Goal: Task Accomplishment & Management: Use online tool/utility

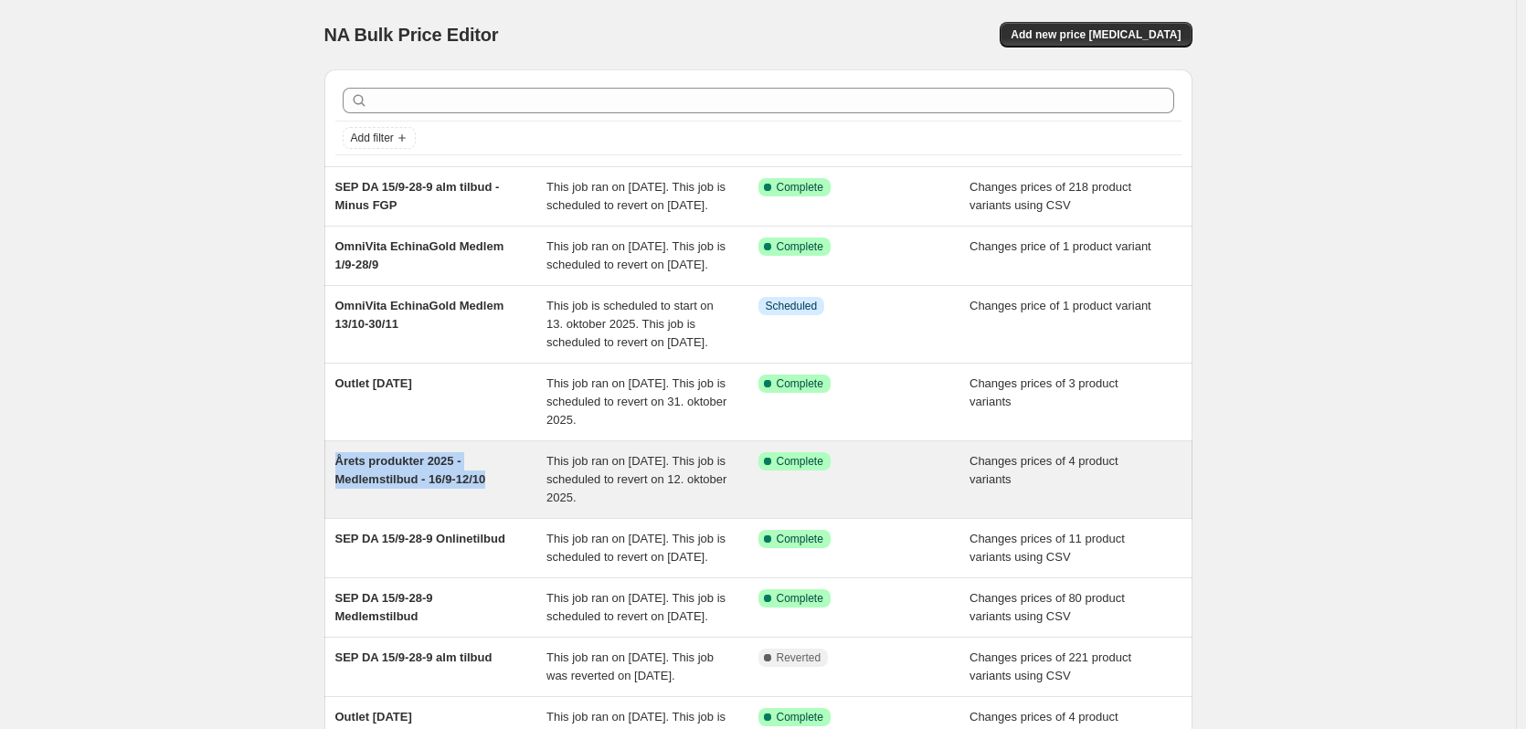
drag, startPoint x: 325, startPoint y: 513, endPoint x: 496, endPoint y: 536, distance: 172.4
click at [496, 536] on div "Add filter SEP DA 15/9-28-9 alm tilbud - Minus FGP This job ran on [DATE]. This…" at bounding box center [751, 479] width 883 height 848
copy span "Årets produkter 2025 - Medlemstilbud - 16/9-12/10"
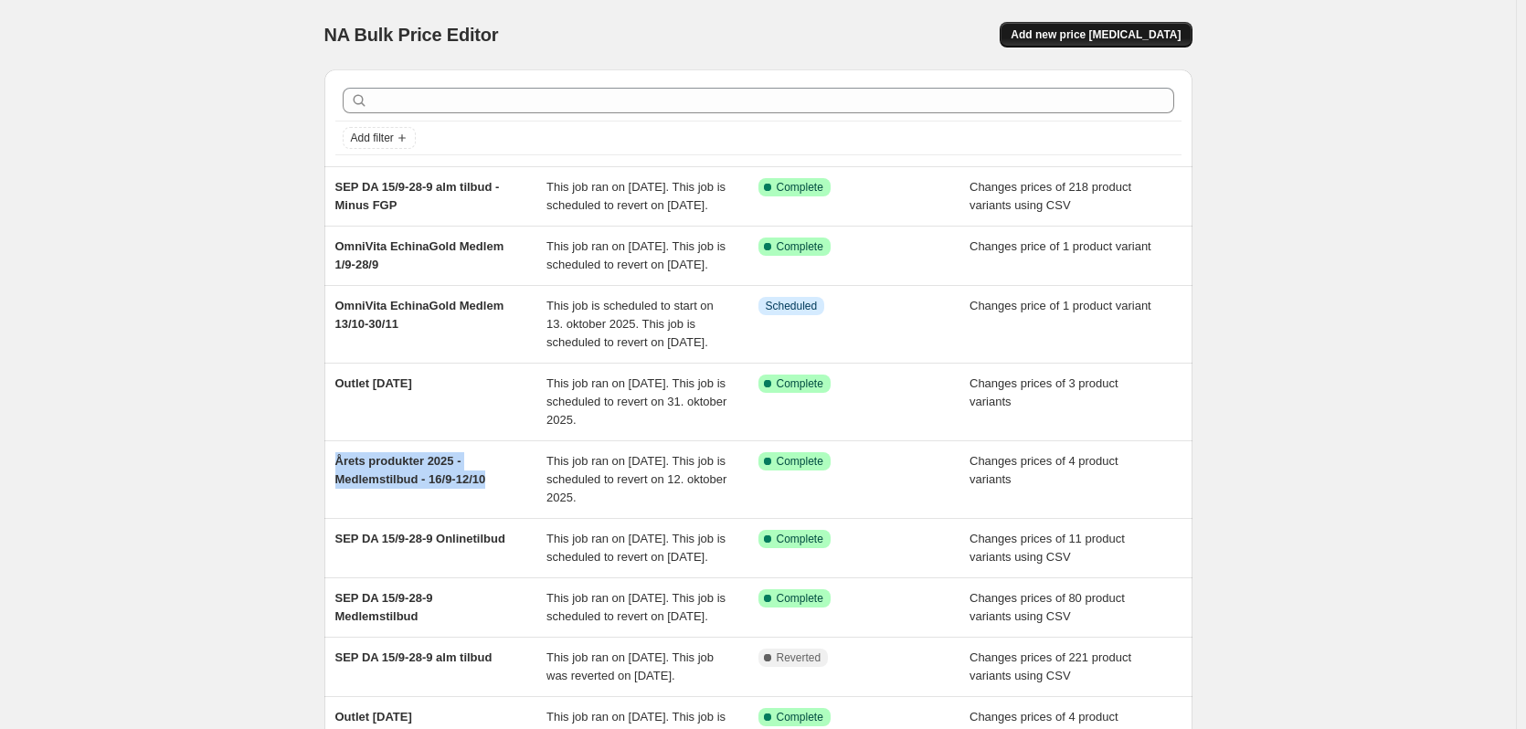
click at [1086, 35] on span "Add new price [MEDICAL_DATA]" at bounding box center [1096, 34] width 170 height 15
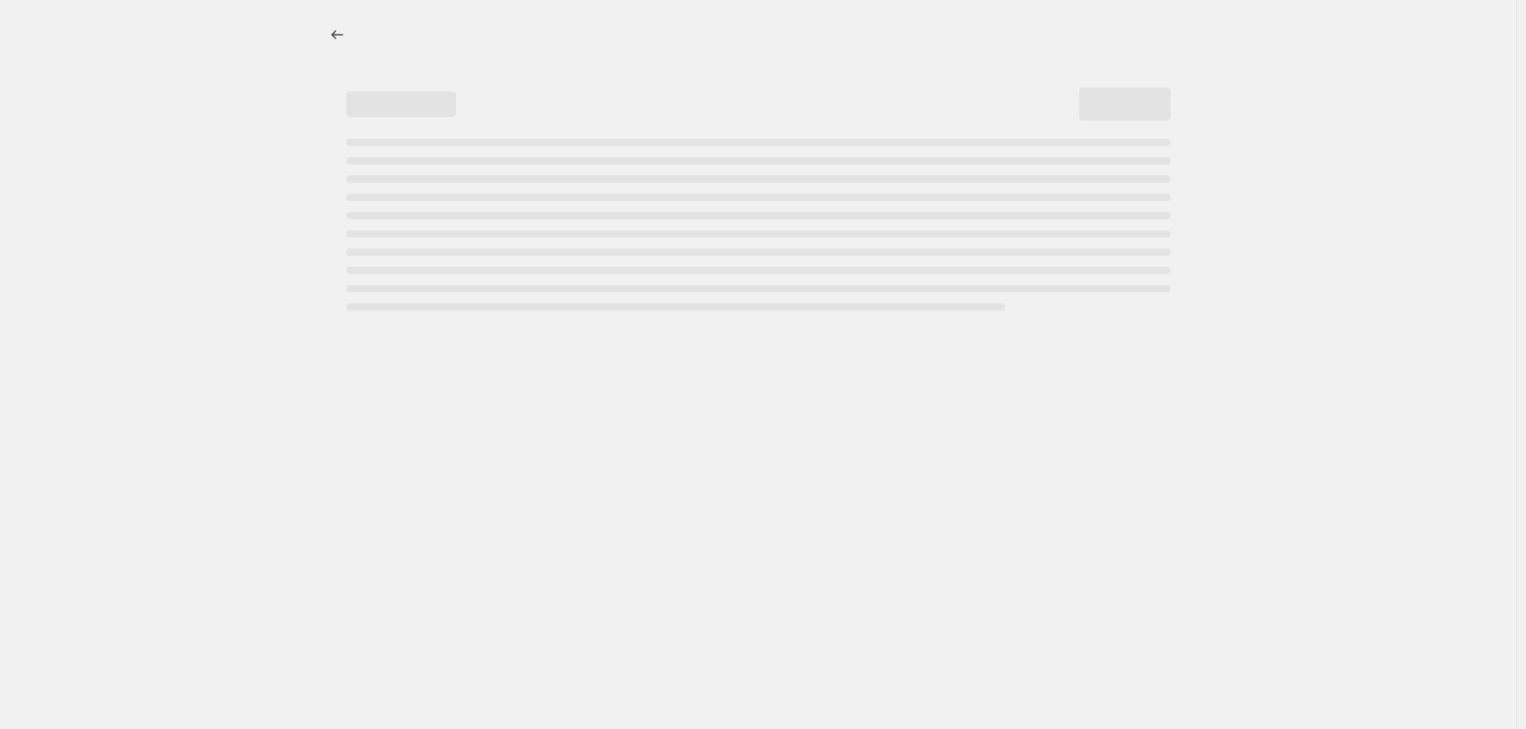
select select "percentage"
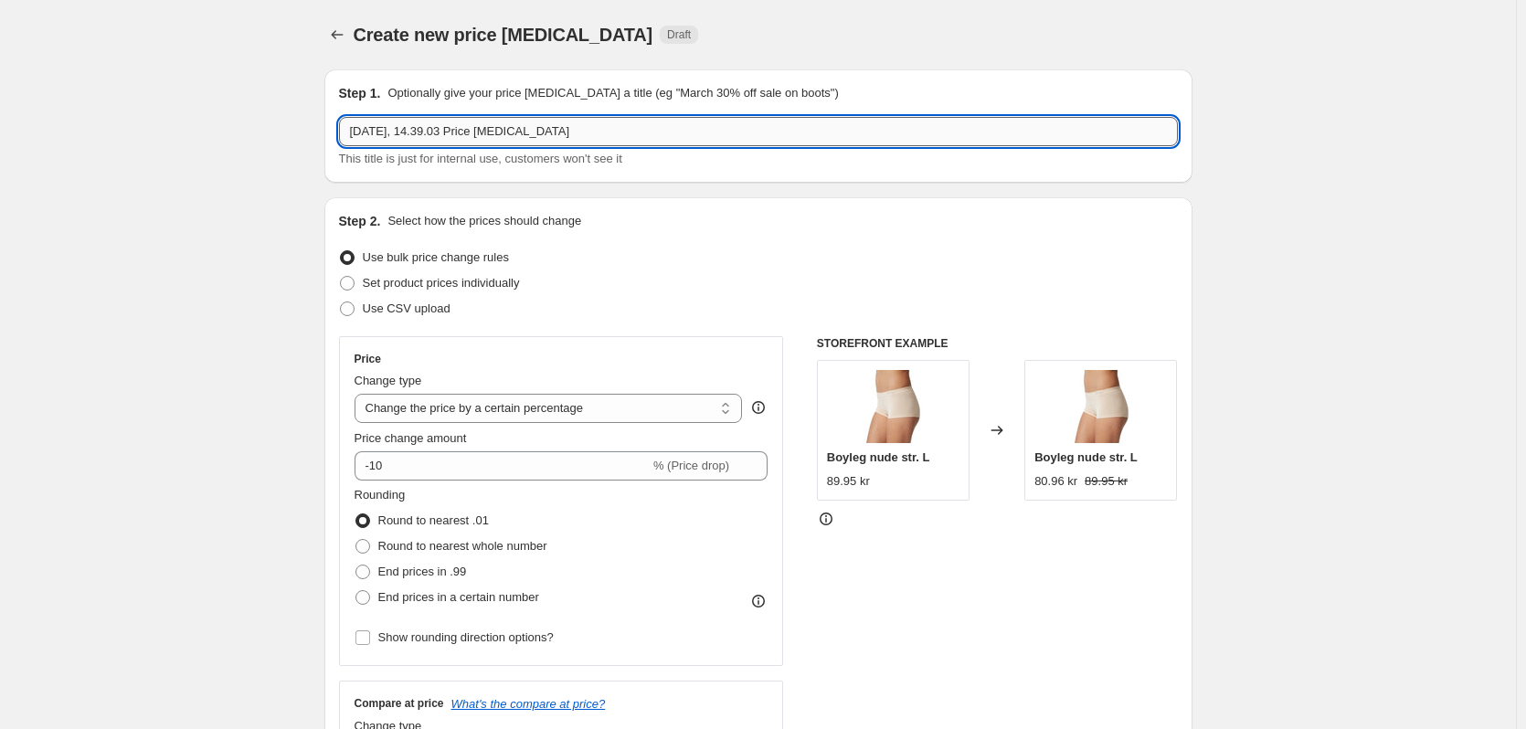
click at [482, 128] on input "[DATE], 14.39.03 Price [MEDICAL_DATA]" at bounding box center [758, 131] width 839 height 29
paste input "Årets produkter 2025 - Medlemstilbud - 16/9-12/10"
type input "Årets produkter 2025 - Medlemstilbud - 16/9-12/10 Magnesium"
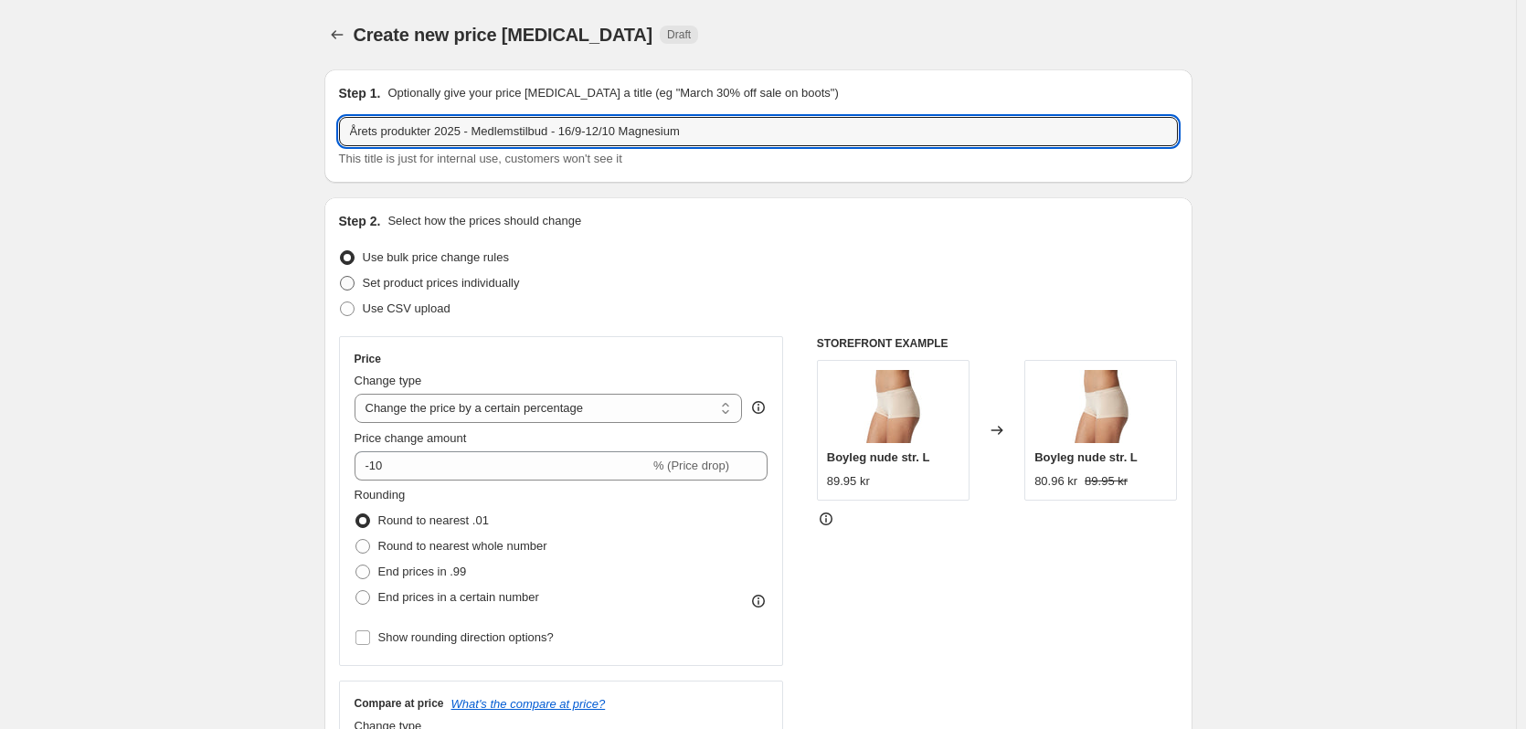
click at [462, 279] on span "Set product prices individually" at bounding box center [441, 283] width 157 height 14
click at [341, 277] on input "Set product prices individually" at bounding box center [340, 276] width 1 height 1
radio input "true"
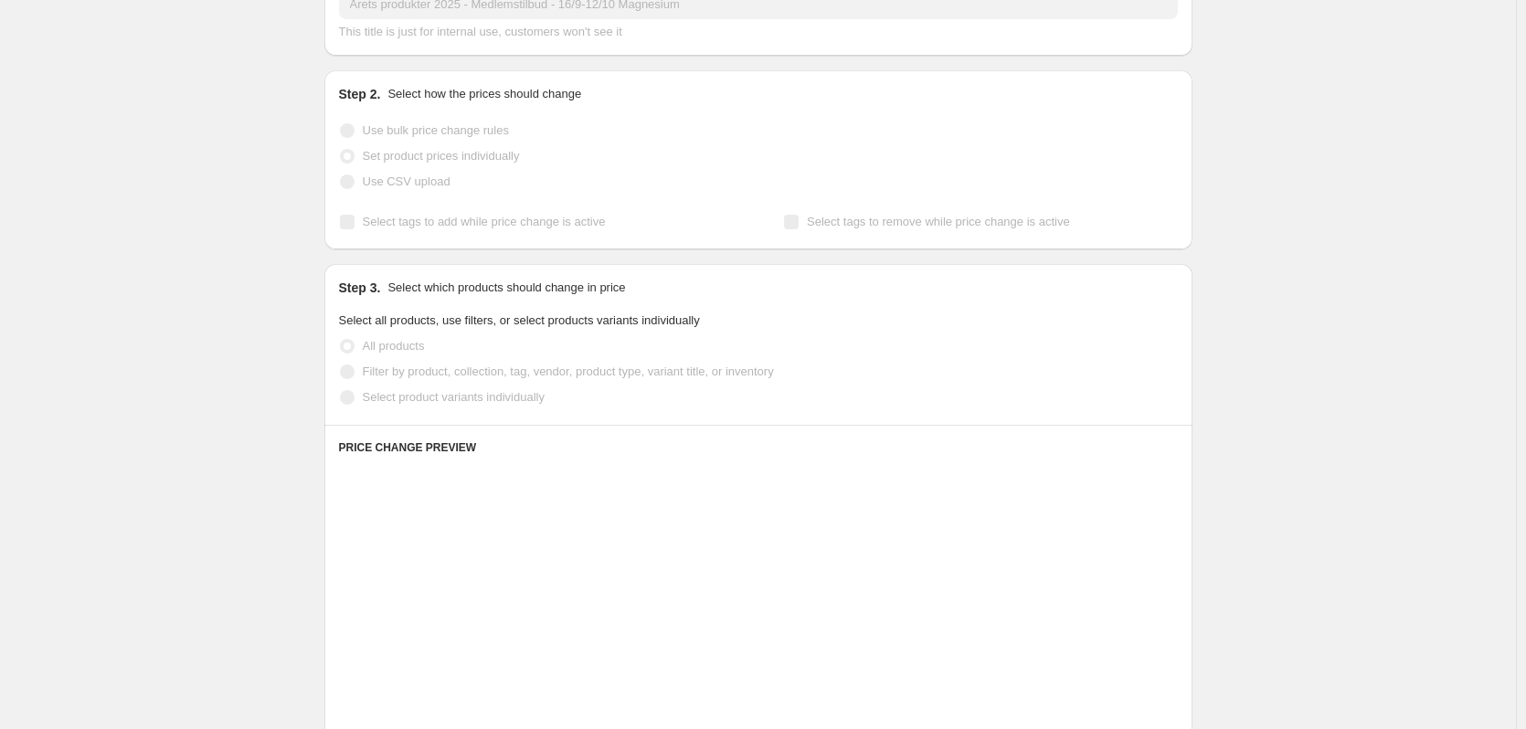
scroll to position [91, 0]
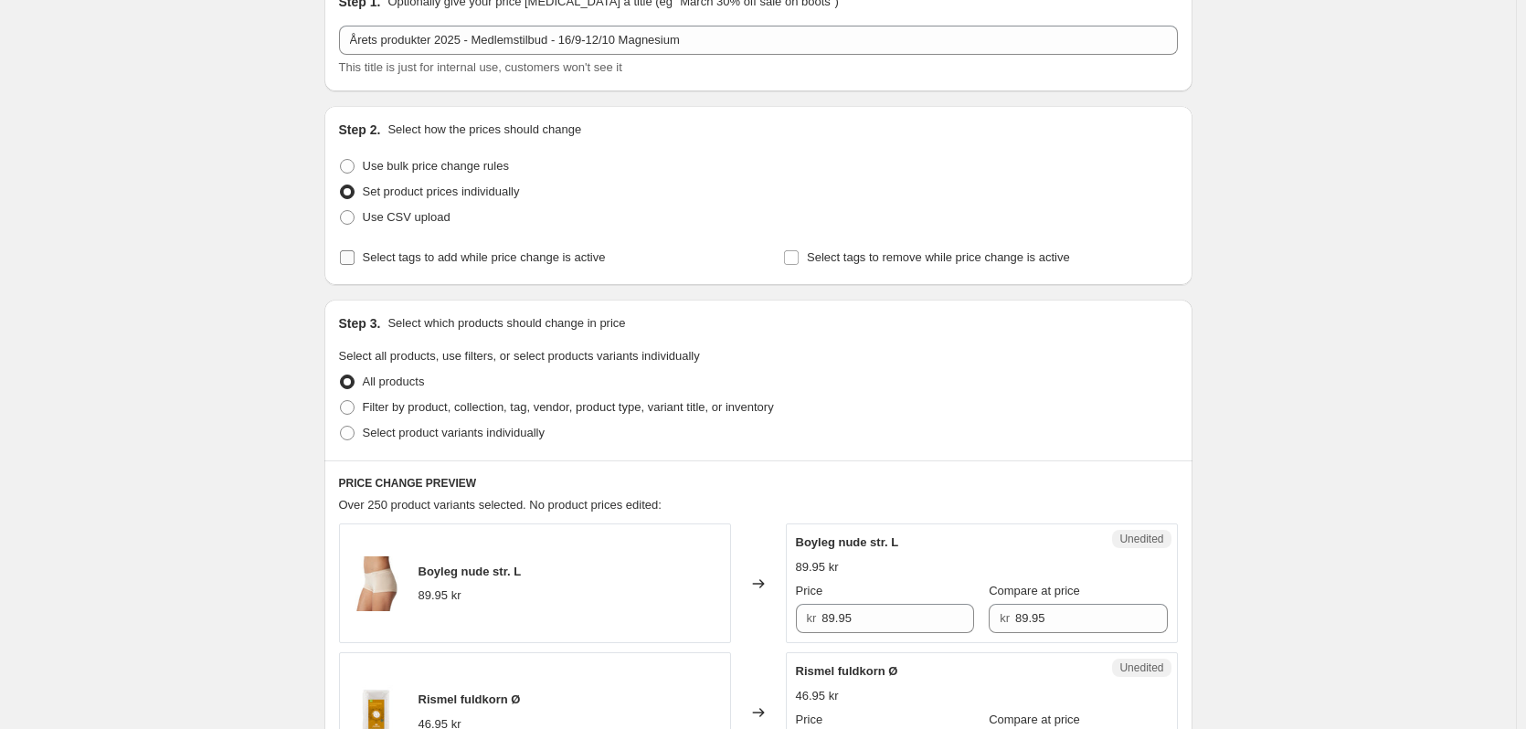
click at [486, 260] on span "Select tags to add while price change is active" at bounding box center [484, 257] width 243 height 14
click at [355, 260] on input "Select tags to add while price change is active" at bounding box center [347, 257] width 15 height 15
checkbox input "true"
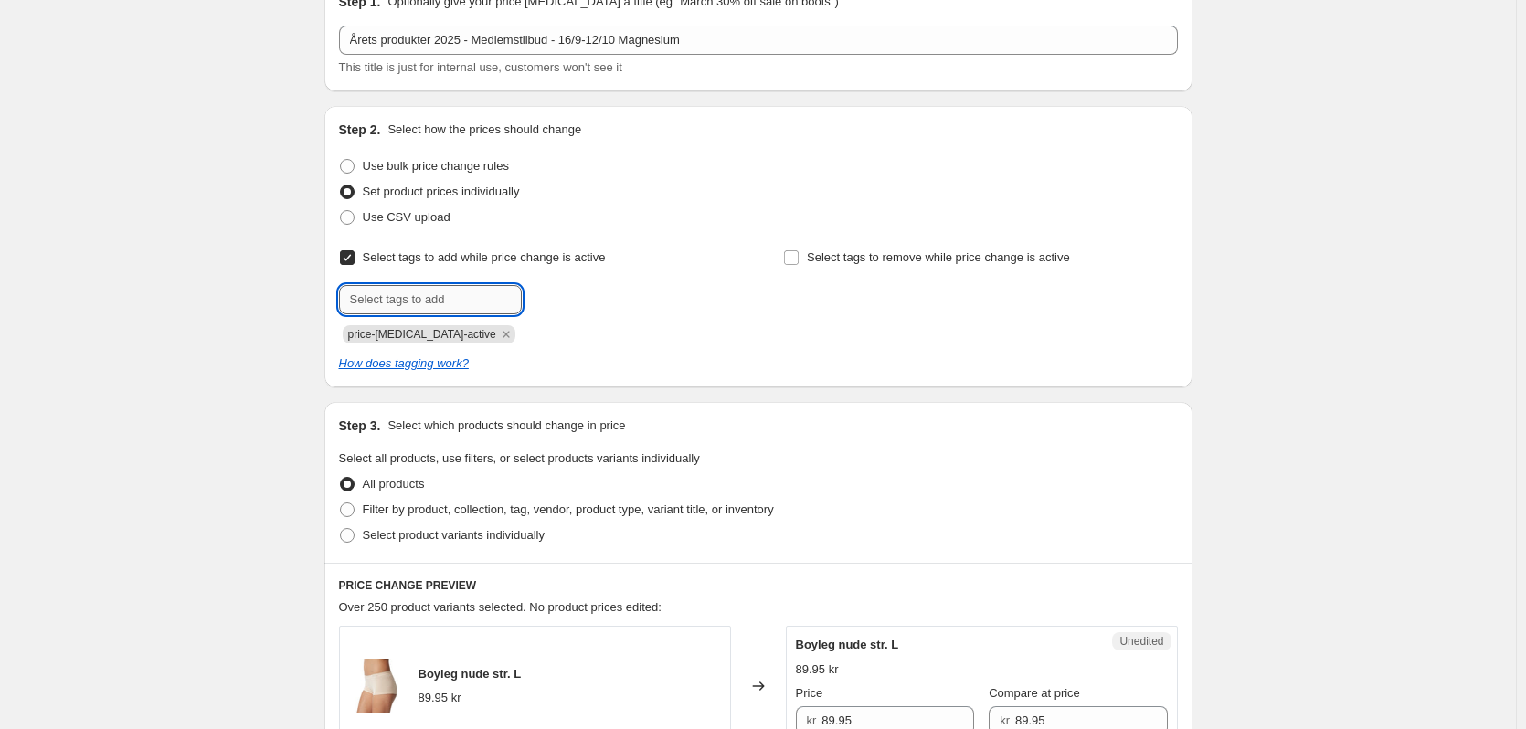
click at [468, 302] on input "text" at bounding box center [430, 299] width 183 height 29
type input "M"
type input "medlemspris"
click at [583, 297] on span "medlemspris" at bounding box center [595, 298] width 68 height 13
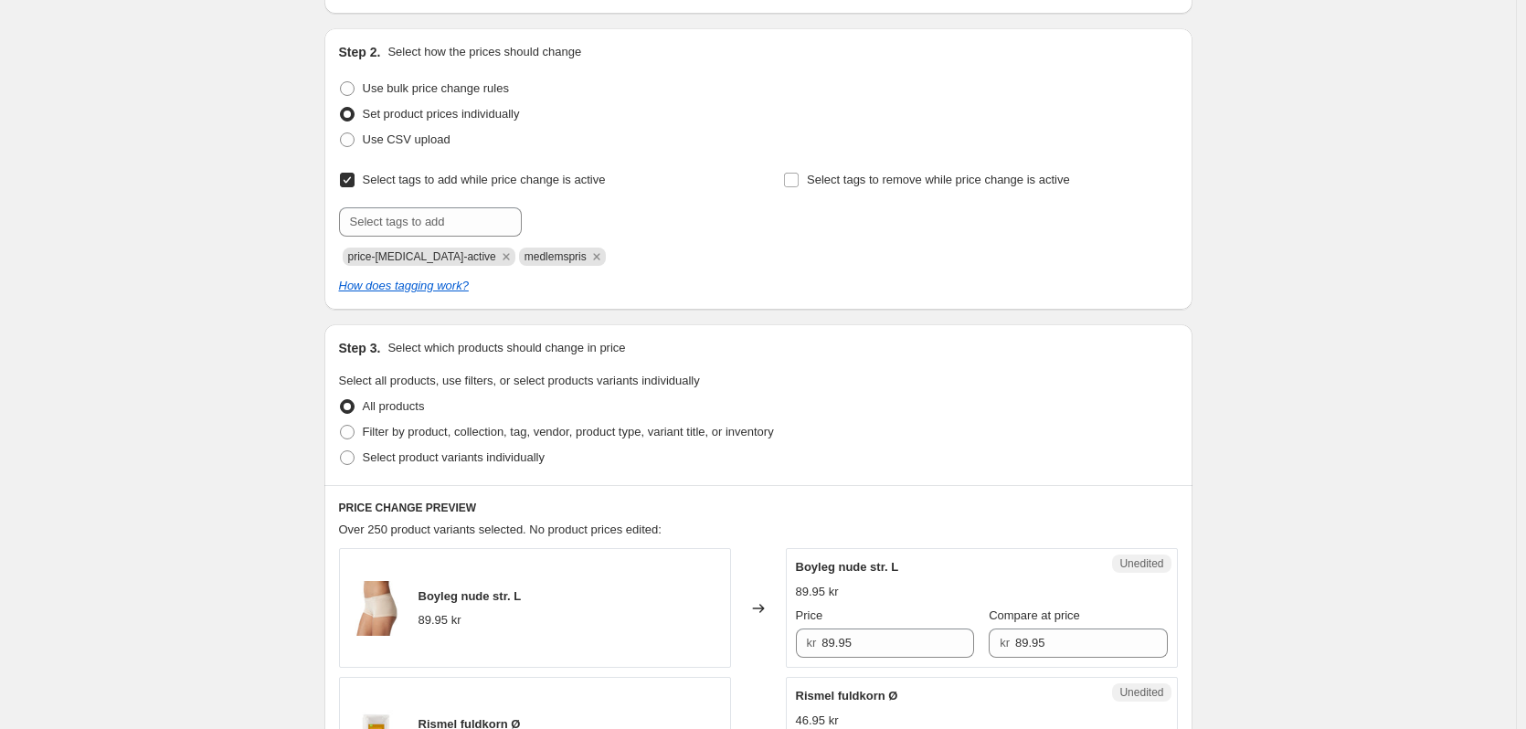
scroll to position [274, 0]
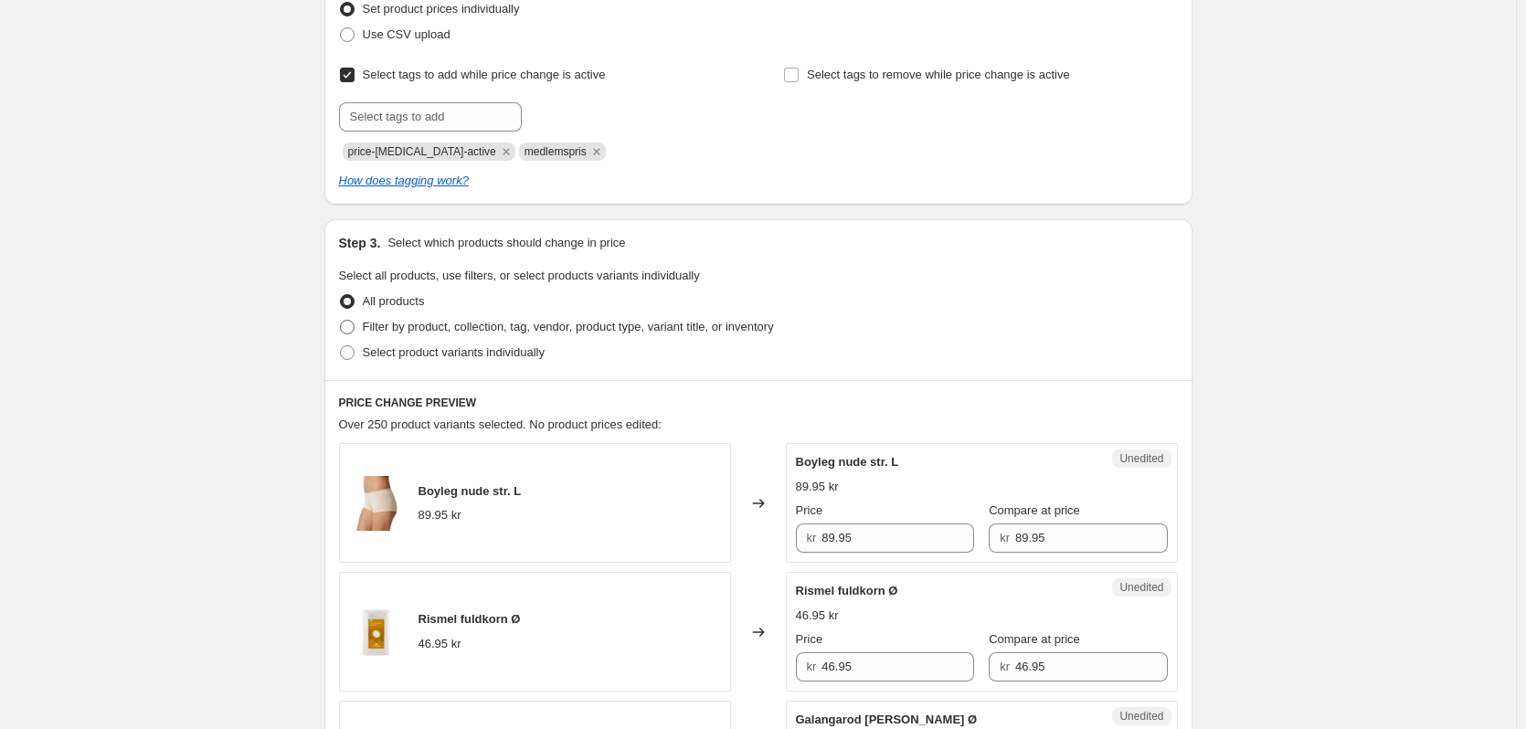
click at [372, 325] on span "Filter by product, collection, tag, vendor, product type, variant title, or inv…" at bounding box center [568, 327] width 411 height 14
click at [341, 321] on input "Filter by product, collection, tag, vendor, product type, variant title, or inv…" at bounding box center [340, 320] width 1 height 1
radio input "true"
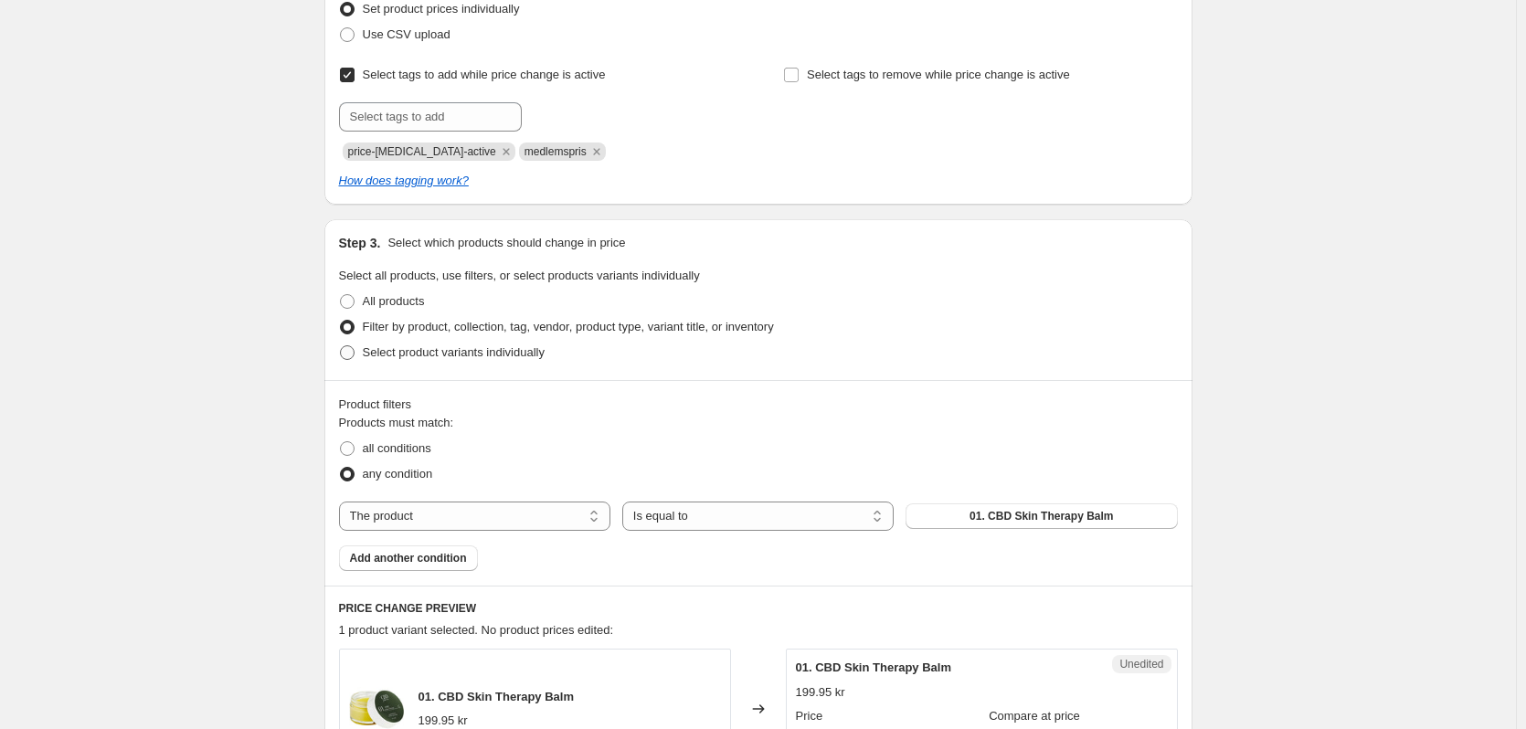
click at [408, 360] on span "Select product variants individually" at bounding box center [454, 353] width 182 height 18
click at [341, 346] on input "Select product variants individually" at bounding box center [340, 346] width 1 height 1
radio input "true"
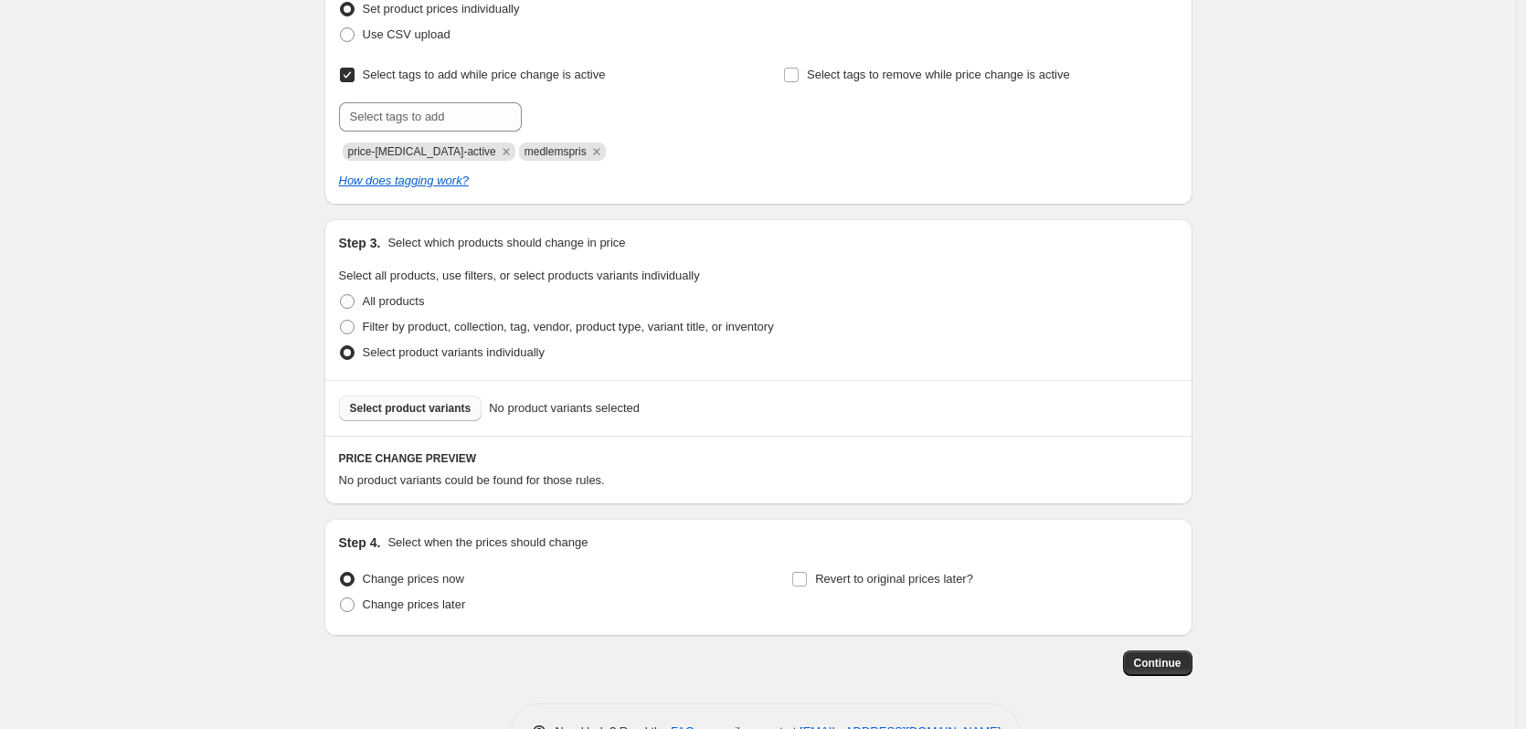
click at [452, 410] on span "Select product variants" at bounding box center [411, 408] width 122 height 15
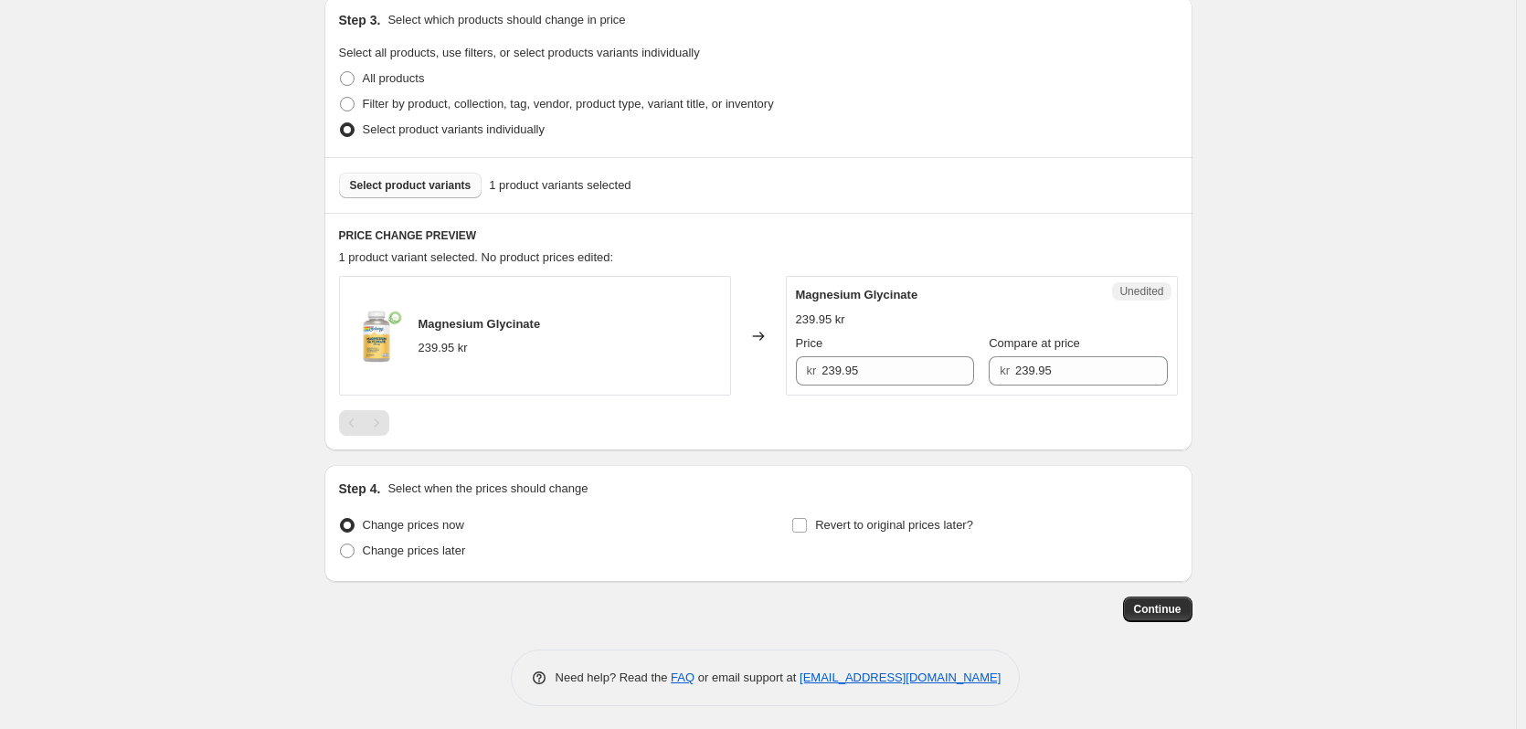
scroll to position [502, 0]
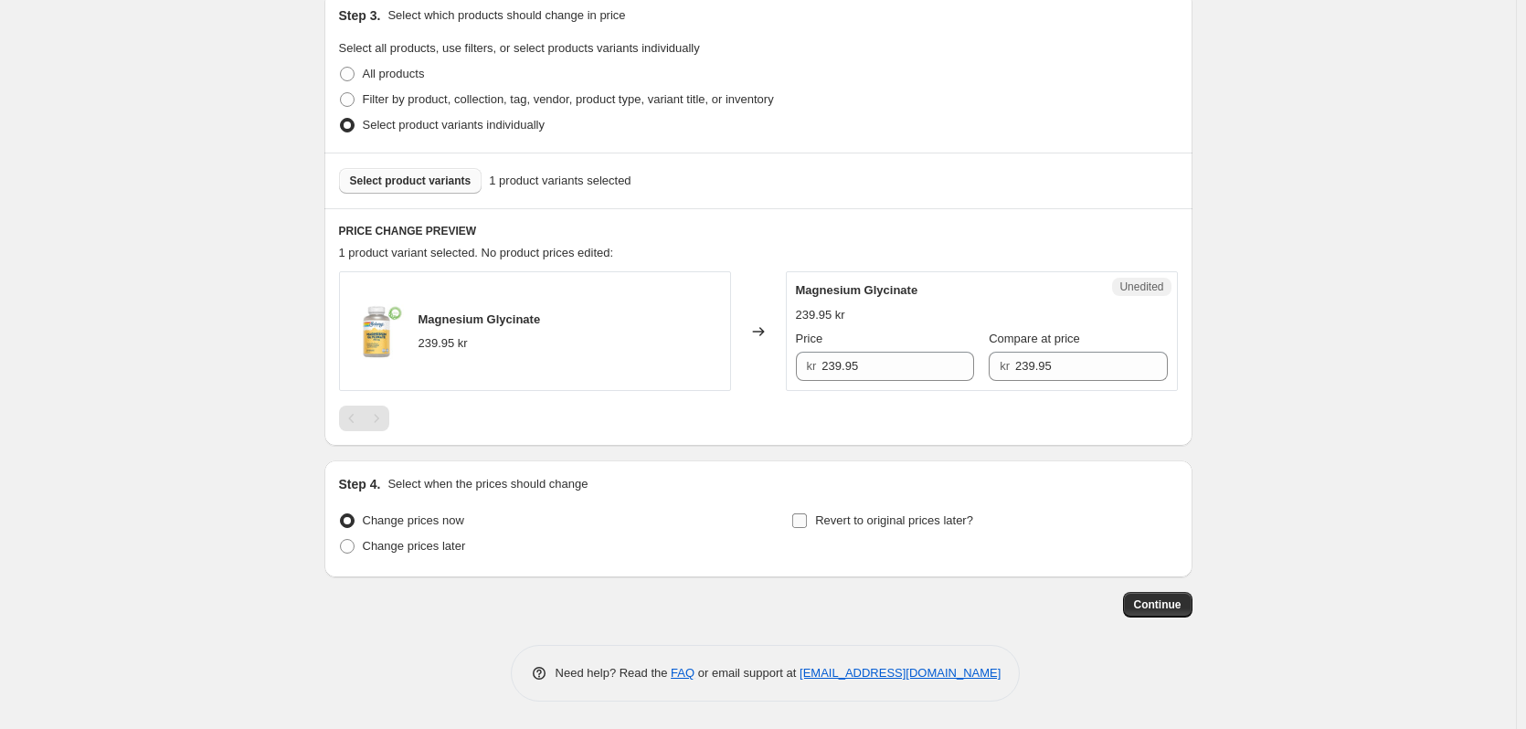
click at [909, 526] on span "Revert to original prices later?" at bounding box center [894, 521] width 158 height 14
click at [807, 526] on input "Revert to original prices later?" at bounding box center [799, 521] width 15 height 15
checkbox input "true"
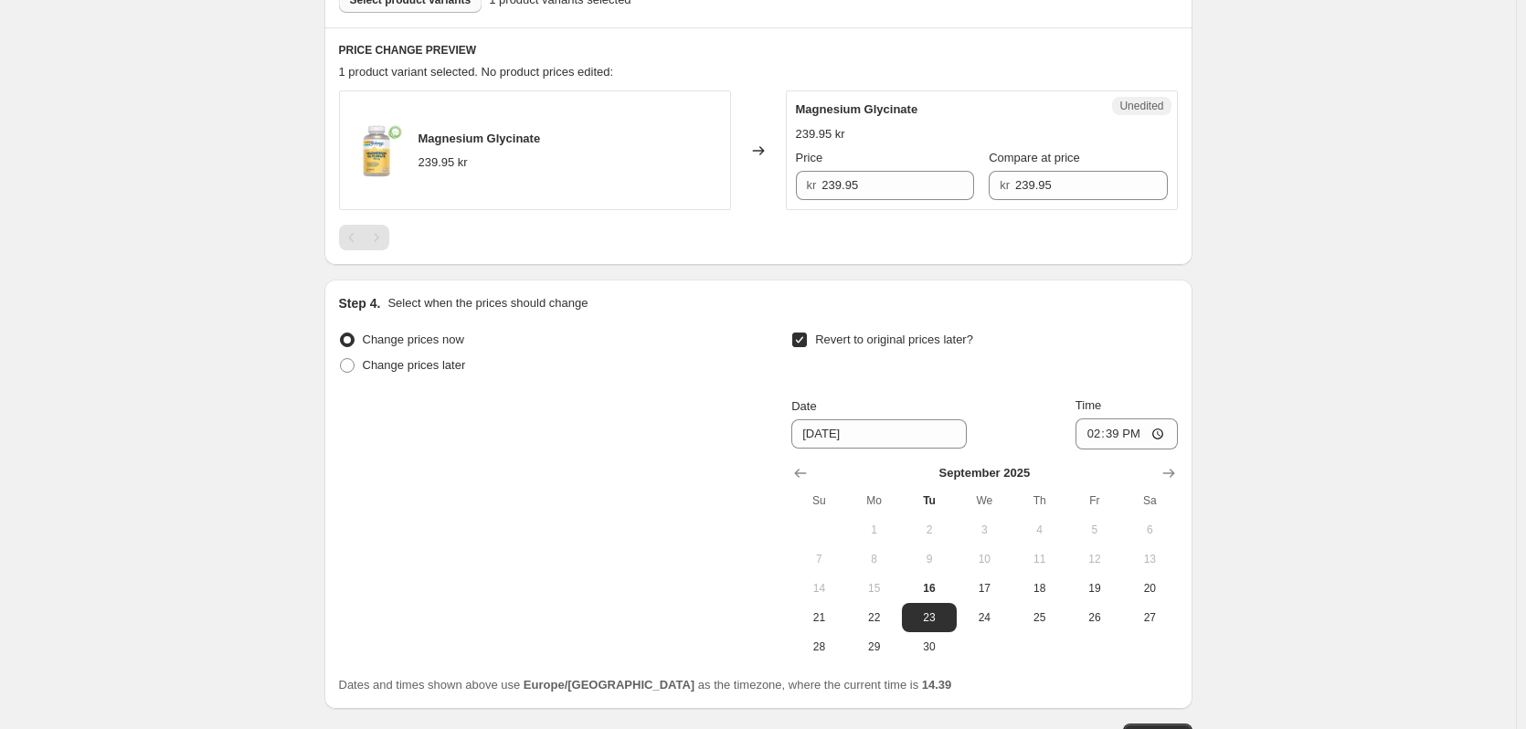
scroll to position [685, 0]
click at [1186, 461] on div "Step 4. Select when the prices should change Change prices now Change prices la…" at bounding box center [758, 493] width 868 height 430
click at [1167, 472] on icon "Show next month, October 2025" at bounding box center [1169, 471] width 18 height 18
click at [831, 590] on span "12" at bounding box center [819, 586] width 40 height 15
type input "[DATE]"
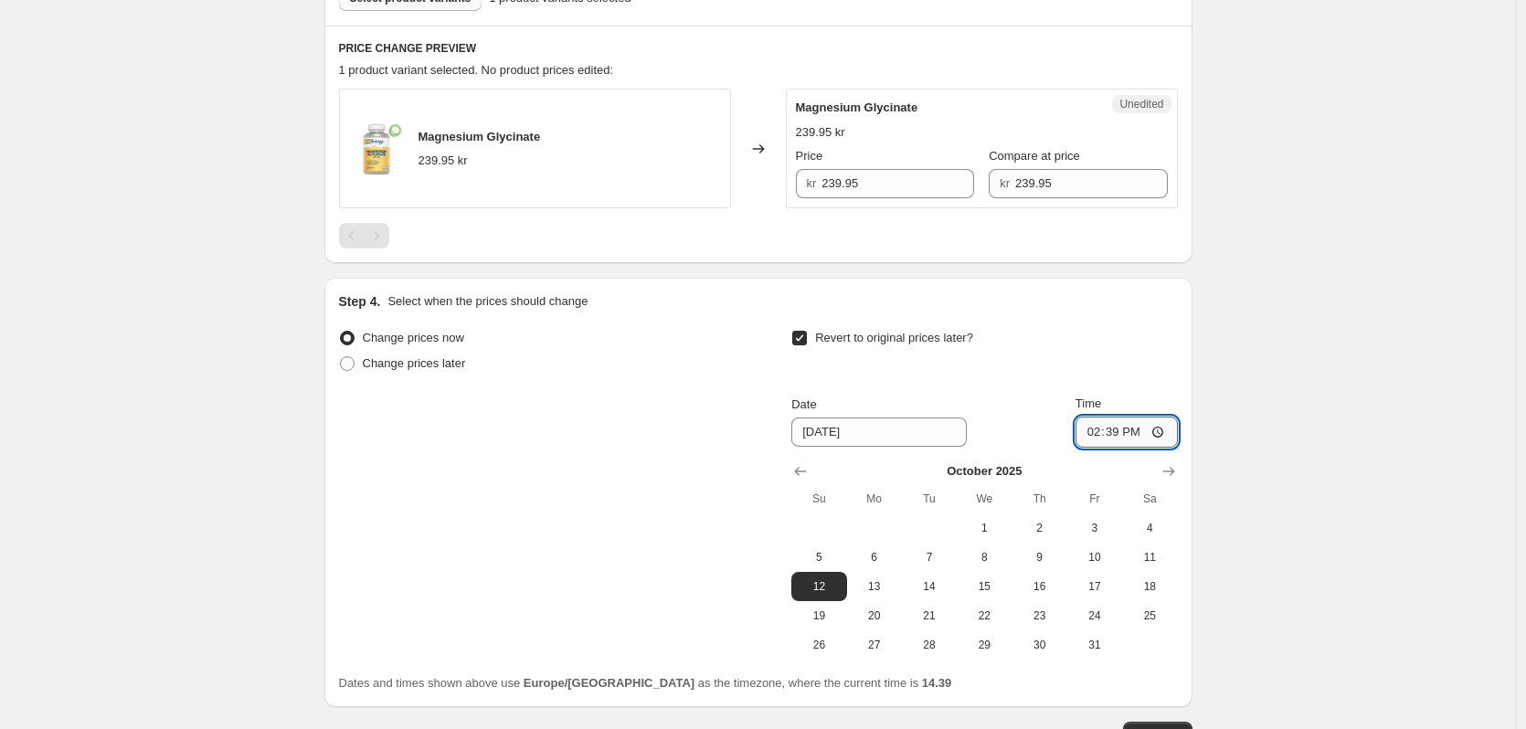
click at [1122, 440] on input "14:39" at bounding box center [1127, 432] width 102 height 31
type input "23:59"
drag, startPoint x: 882, startPoint y: 176, endPoint x: 722, endPoint y: 179, distance: 160.0
click at [724, 179] on div "Magnesium Glycinate 239.95 kr Changed to Unedited Magnesium Glycinate 239.95 kr…" at bounding box center [758, 149] width 839 height 120
type input "179.95"
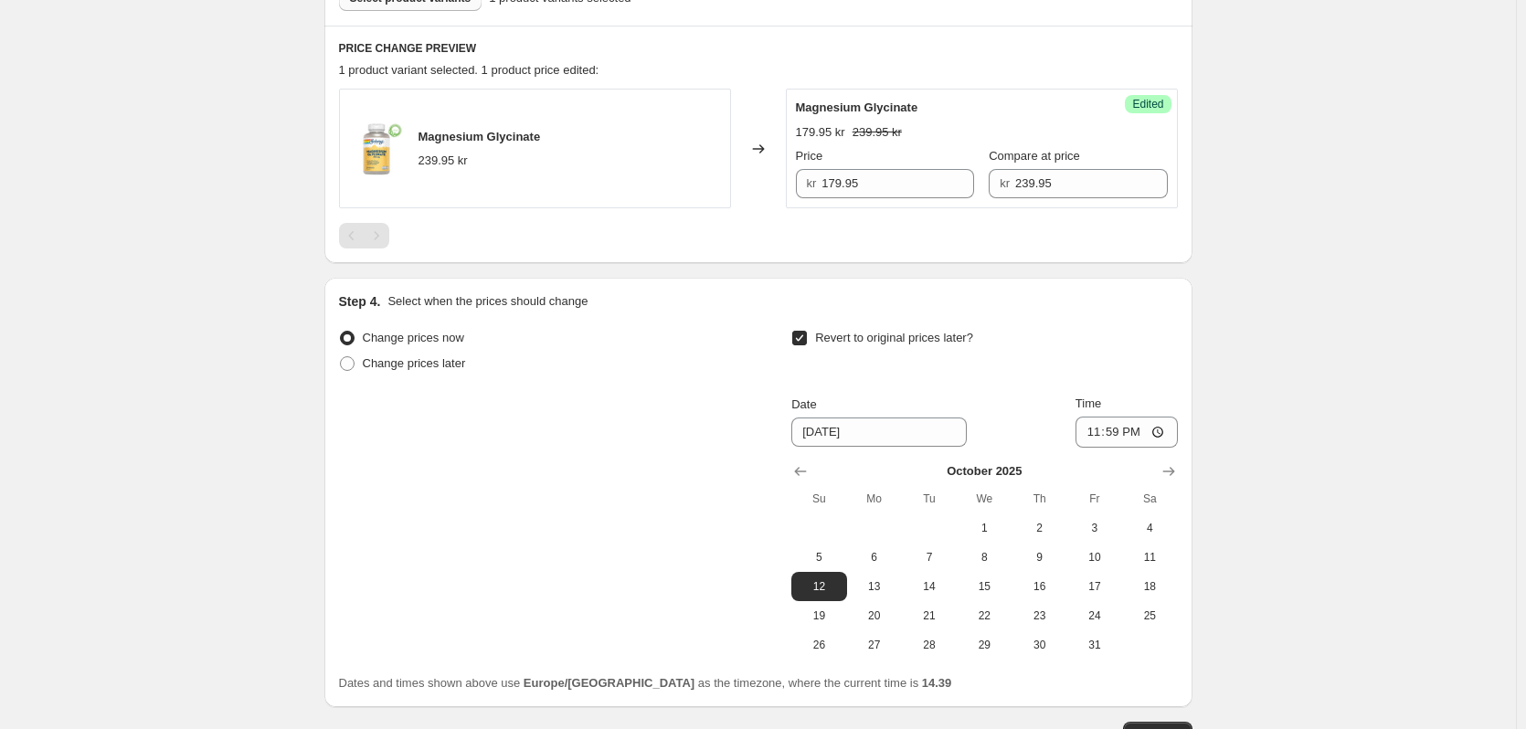
click at [1301, 324] on div "Create new price [MEDICAL_DATA]. This page is ready Create new price [MEDICAL_D…" at bounding box center [758, 87] width 1516 height 1544
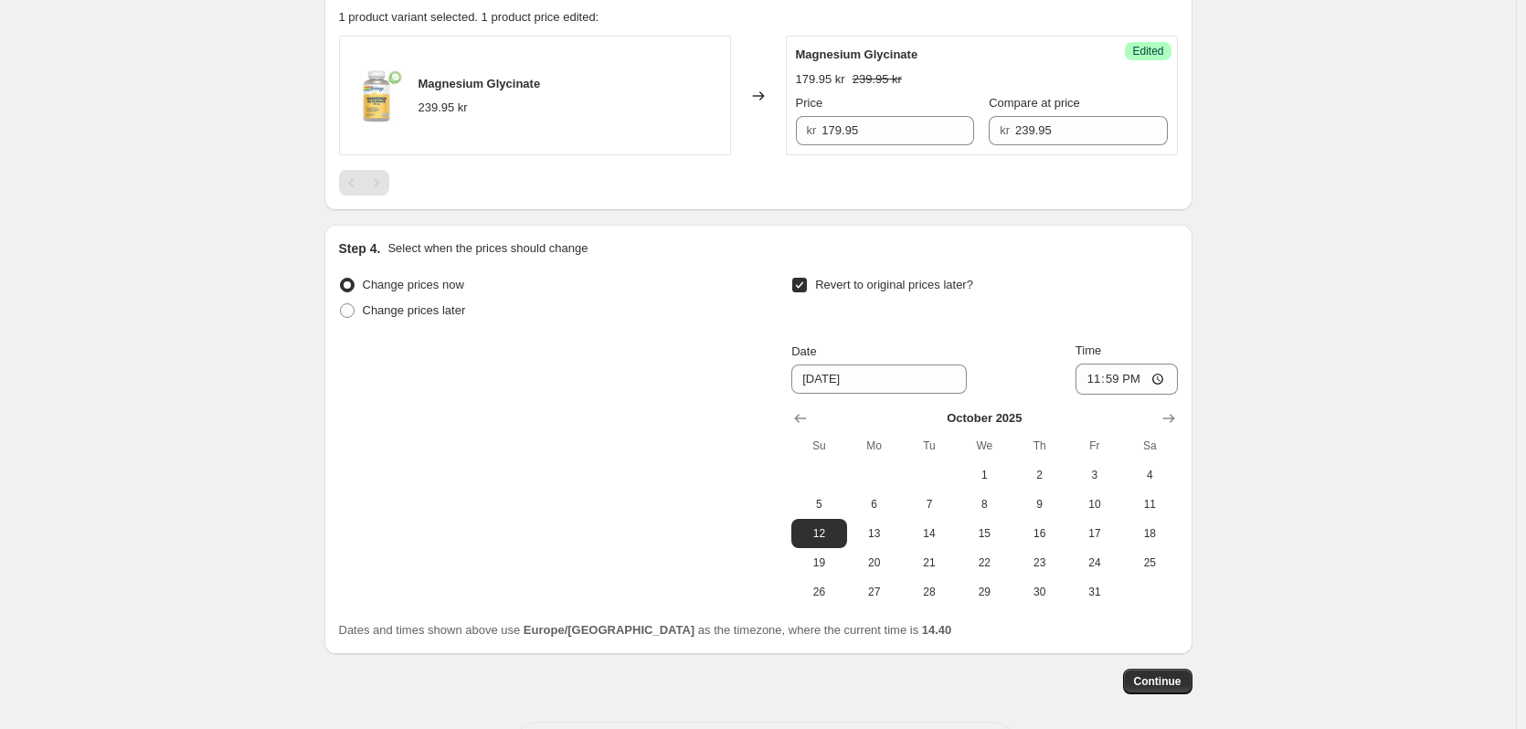
scroll to position [814, 0]
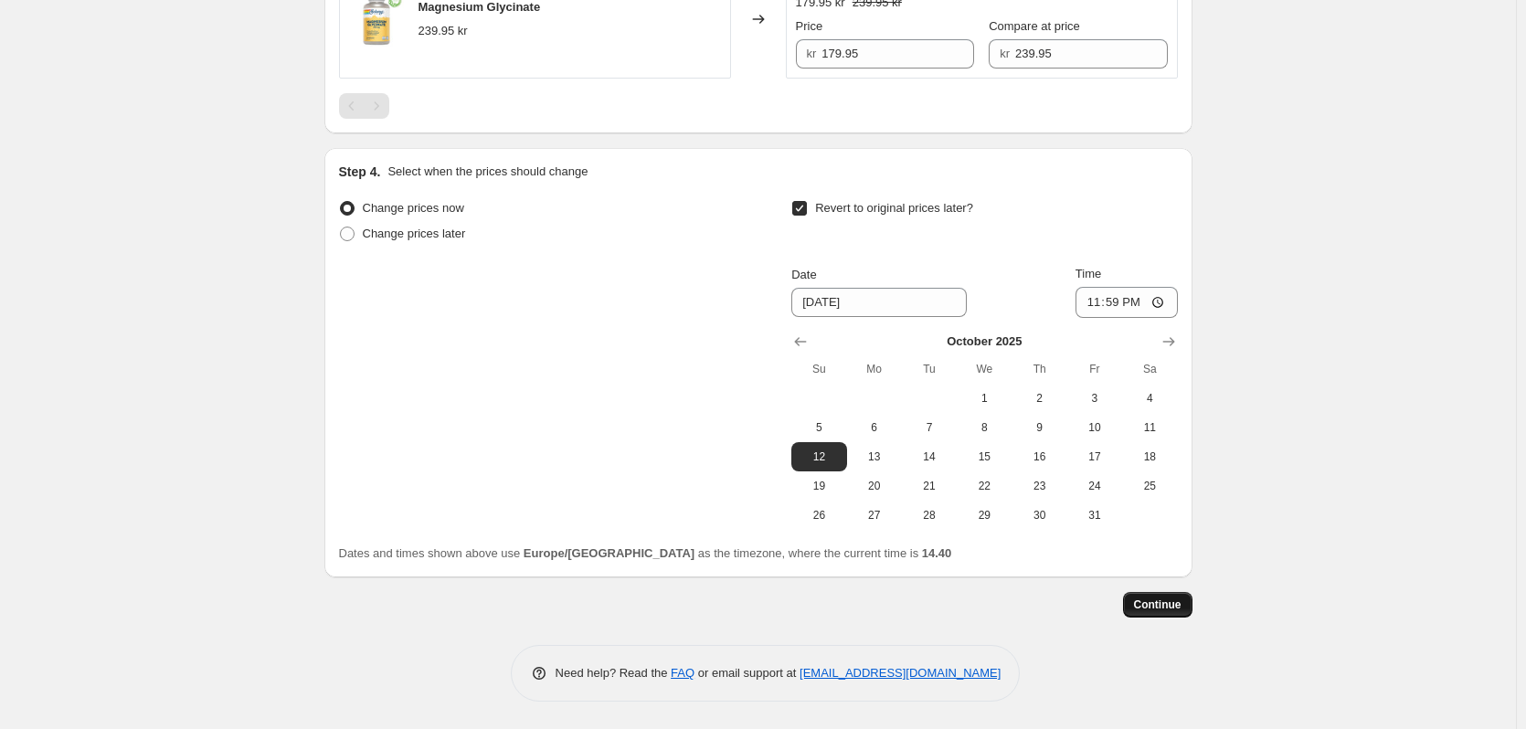
click at [1163, 614] on button "Continue" at bounding box center [1157, 605] width 69 height 26
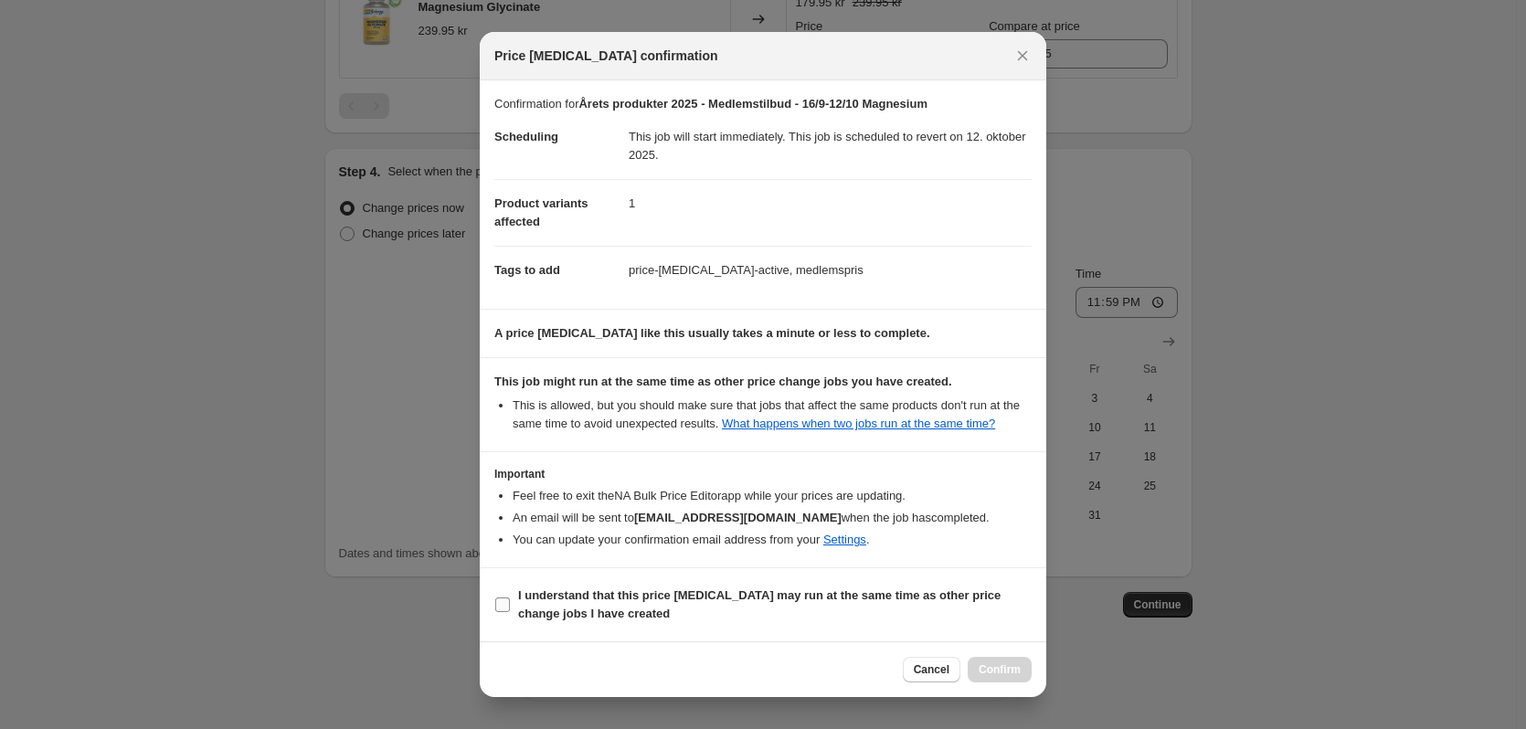
click at [512, 609] on label "I understand that this price [MEDICAL_DATA] may run at the same time as other p…" at bounding box center [762, 605] width 537 height 44
click at [510, 609] on input "I understand that this price [MEDICAL_DATA] may run at the same time as other p…" at bounding box center [502, 605] width 15 height 15
checkbox input "true"
click at [993, 676] on span "Confirm" at bounding box center [1000, 670] width 42 height 15
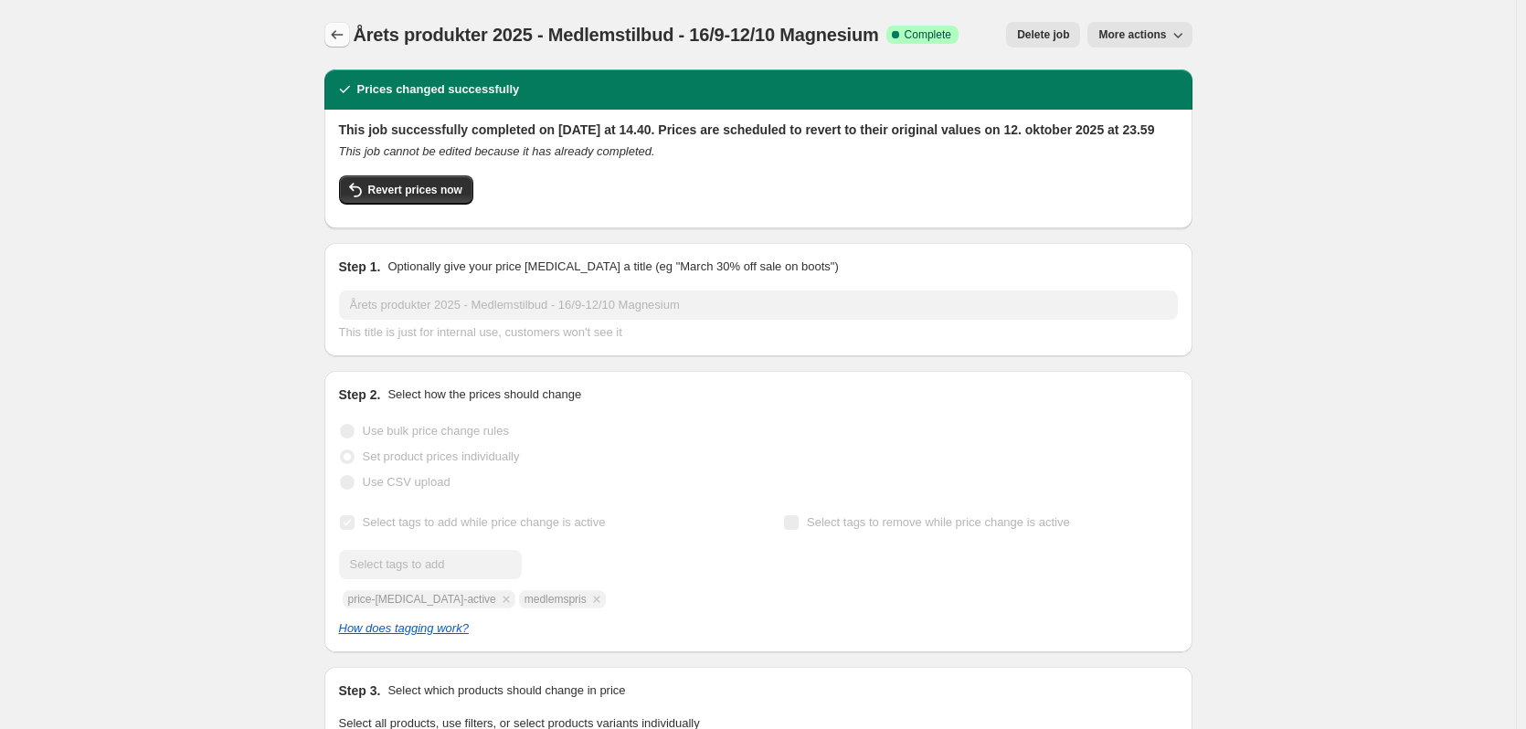
click at [337, 25] on button "Price change jobs" at bounding box center [337, 35] width 26 height 26
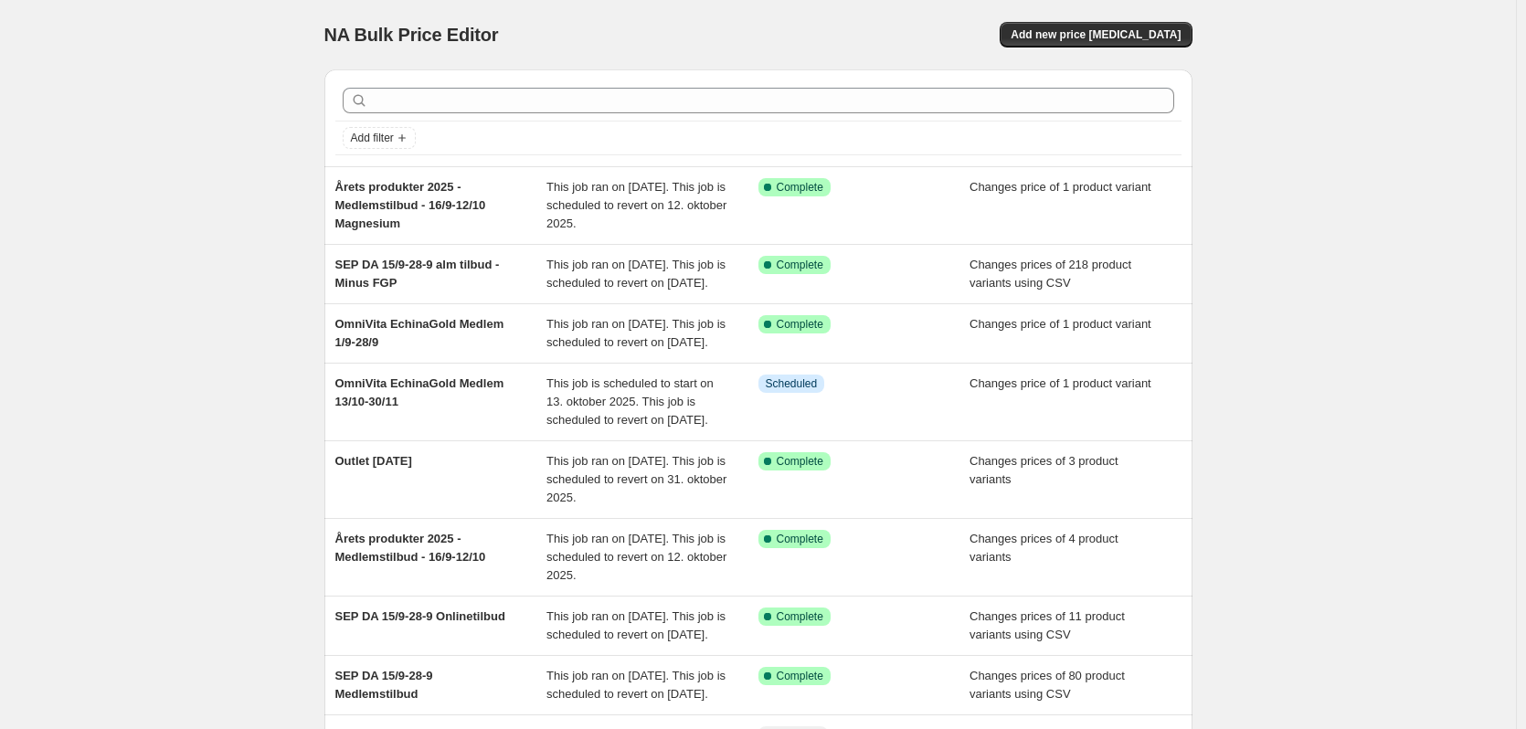
click at [1372, 153] on div "NA Bulk Price Editor. This page is ready NA Bulk Price Editor Add new price [ME…" at bounding box center [758, 516] width 1516 height 1033
